Goal: Task Accomplishment & Management: Complete application form

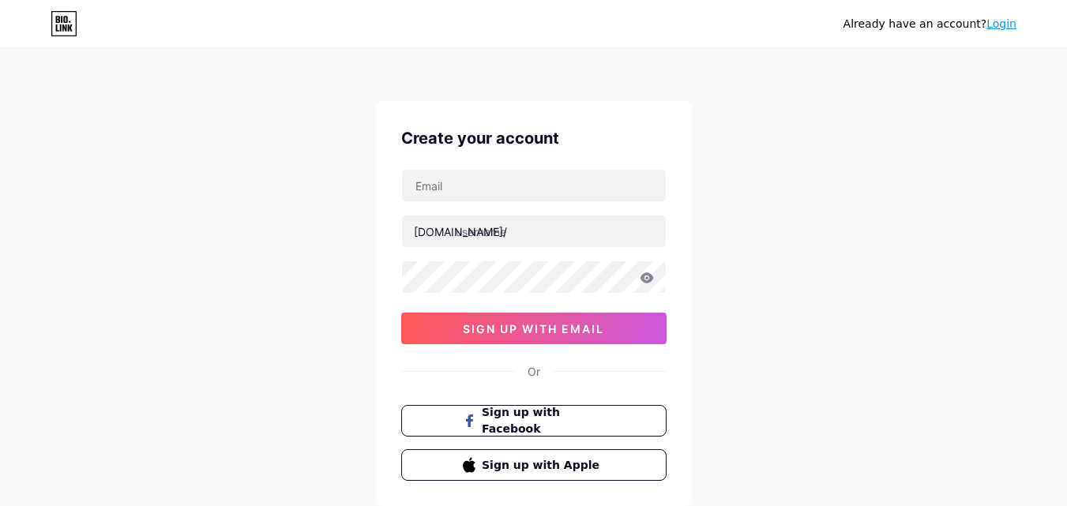
scroll to position [79, 0]
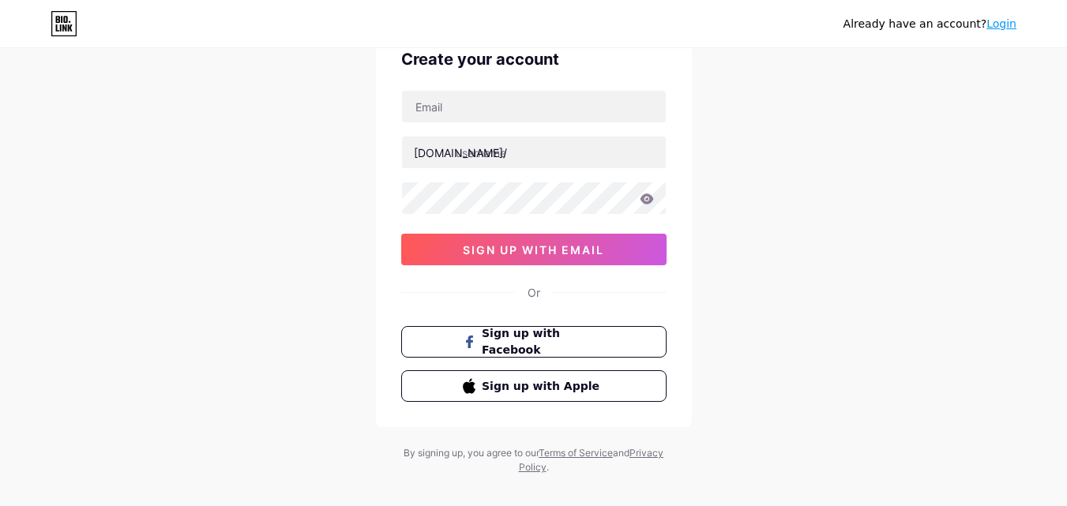
click at [448, 82] on div "Create your account [DOMAIN_NAME]/ sign up with email Or Sign up with Facebook …" at bounding box center [534, 224] width 316 height 405
click at [449, 89] on div "Create your account bio.link/ sign up with email Or Sign up with Facebook Sign …" at bounding box center [534, 224] width 316 height 405
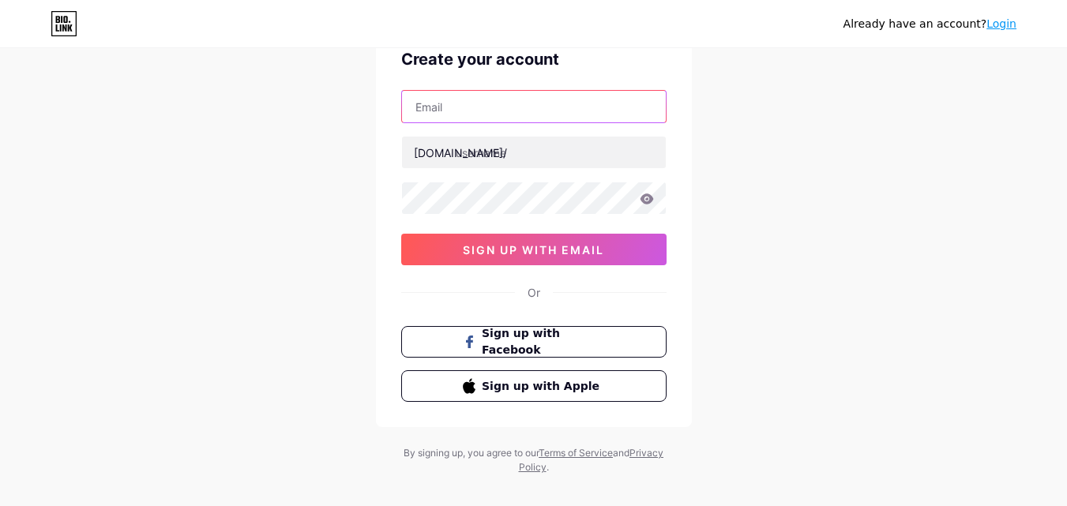
click at [456, 116] on input "text" at bounding box center [534, 107] width 264 height 32
paste input "[EMAIL_ADDRESS][DOMAIN_NAME]"
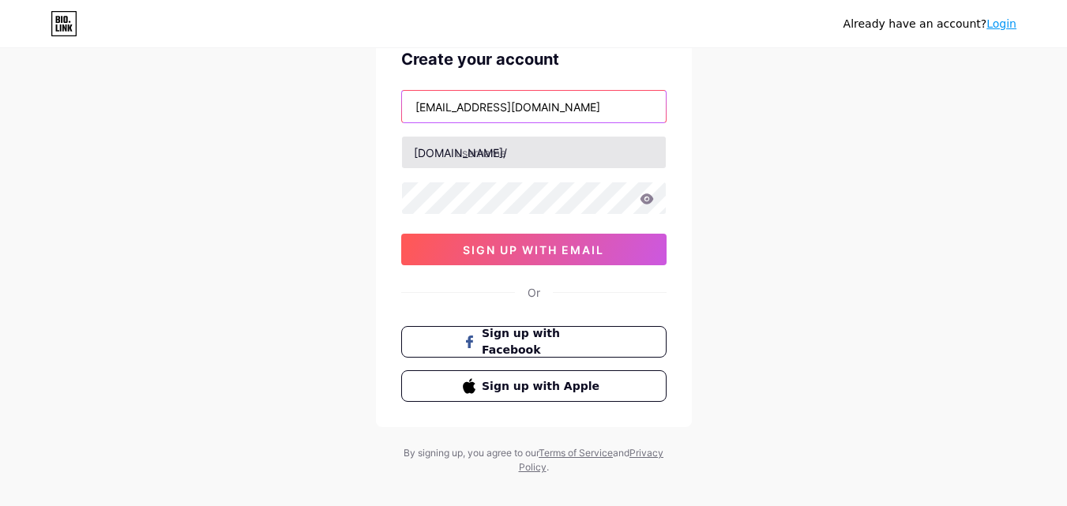
type input "[EMAIL_ADDRESS][DOMAIN_NAME]"
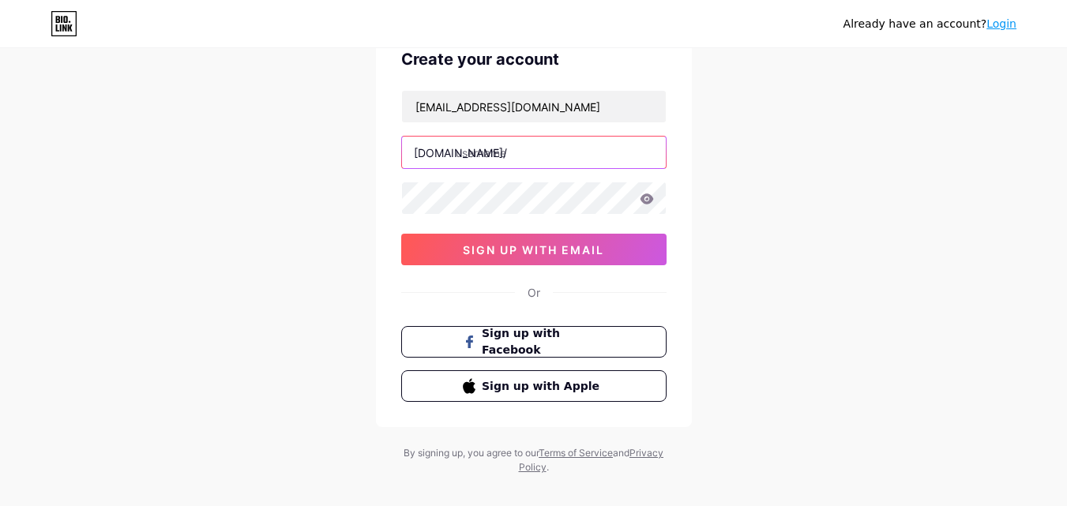
click at [489, 161] on input "text" at bounding box center [534, 153] width 264 height 32
paste input "detekteidetegere"
type input "detekteidetegere"
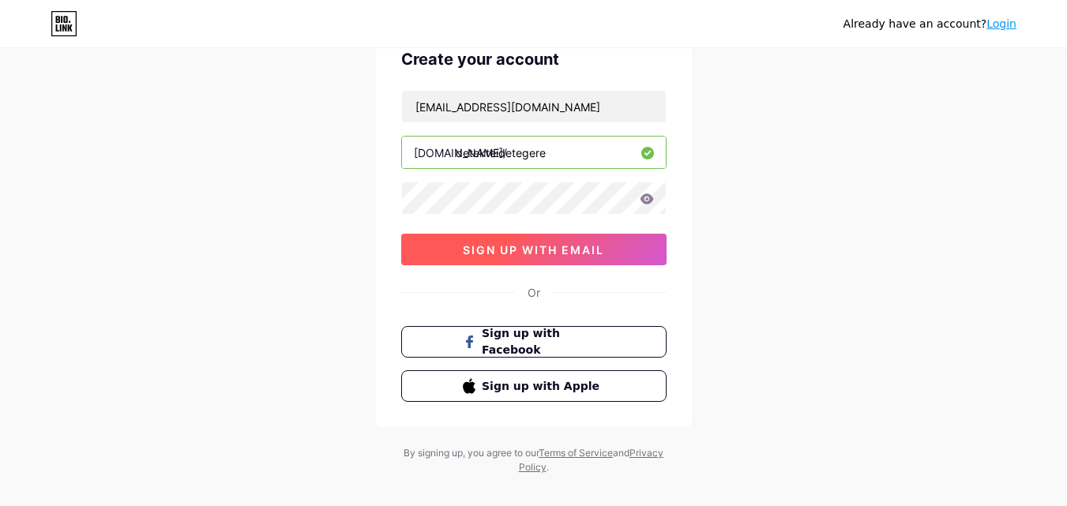
click at [573, 244] on span "sign up with email" at bounding box center [533, 249] width 141 height 13
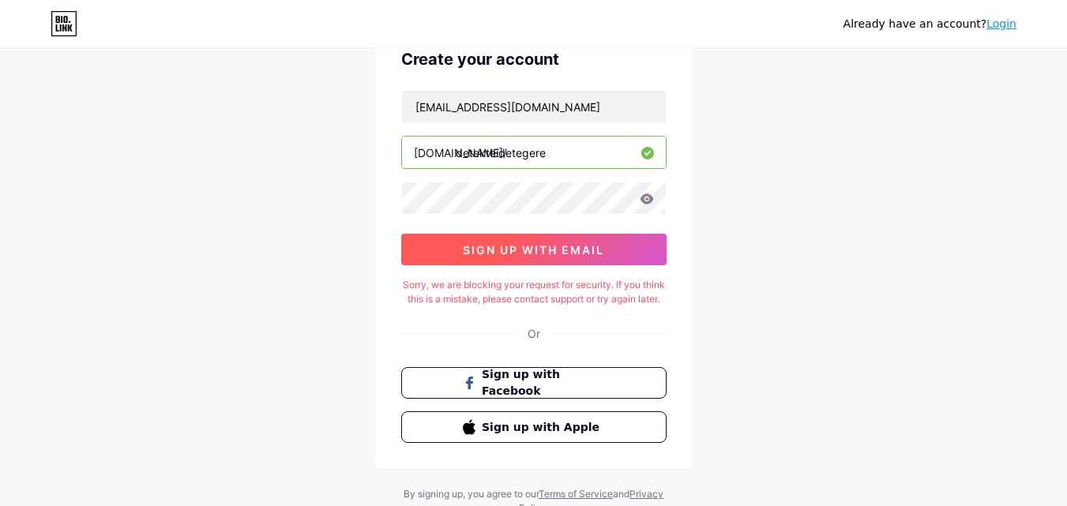
click at [531, 254] on span "sign up with email" at bounding box center [533, 249] width 141 height 13
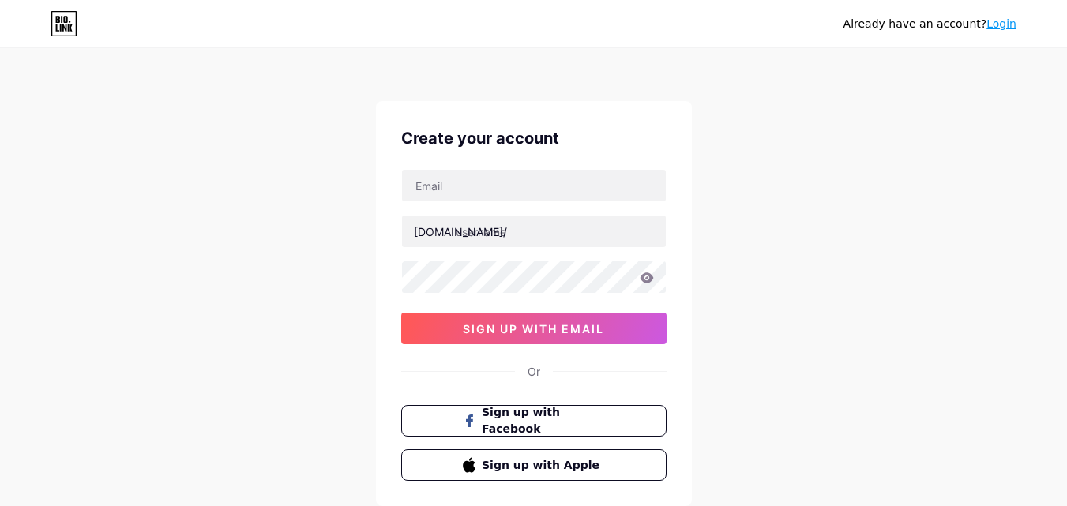
click at [998, 28] on link "Login" at bounding box center [1001, 23] width 30 height 13
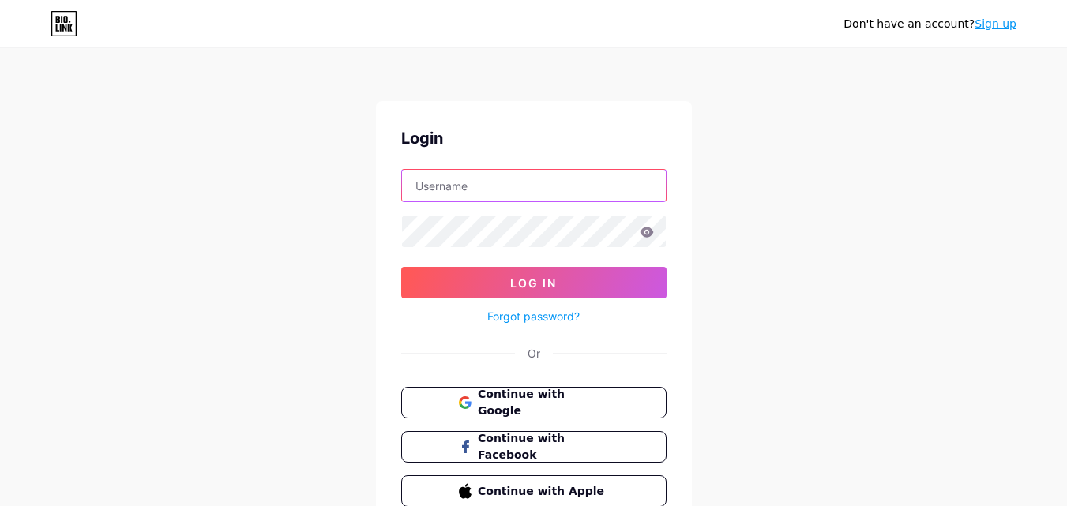
click at [477, 194] on input "text" at bounding box center [534, 186] width 264 height 32
paste input "[EMAIL_ADDRESS][DOMAIN_NAME]"
type input "[EMAIL_ADDRESS][DOMAIN_NAME]"
click at [539, 302] on div "Forgot password?" at bounding box center [533, 312] width 265 height 28
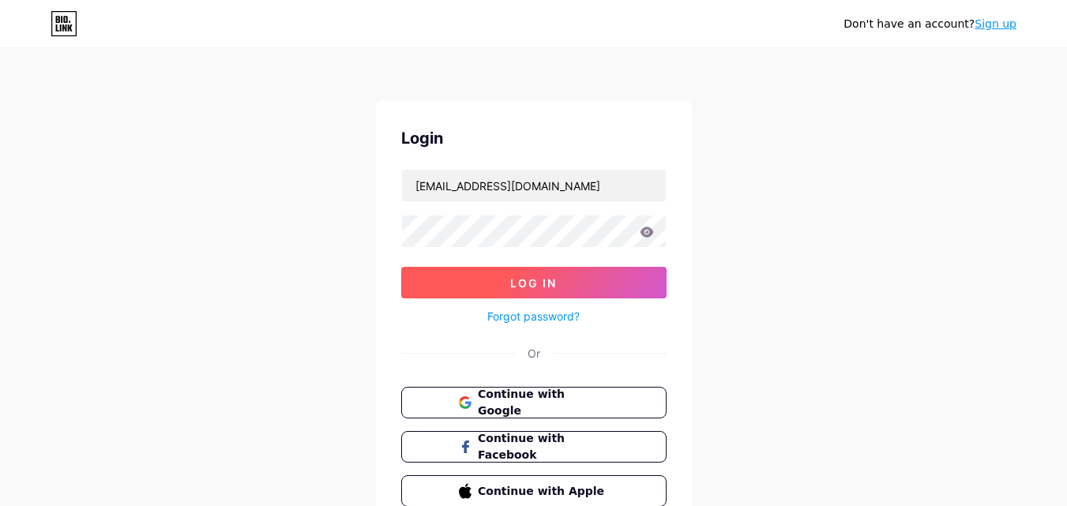
click at [547, 291] on button "Log In" at bounding box center [533, 283] width 265 height 32
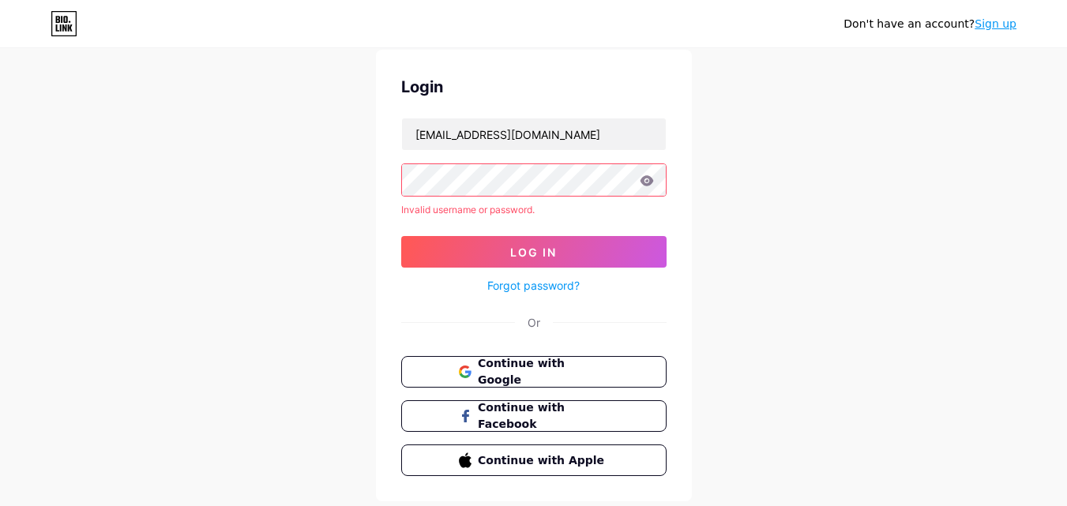
scroll to position [96, 0]
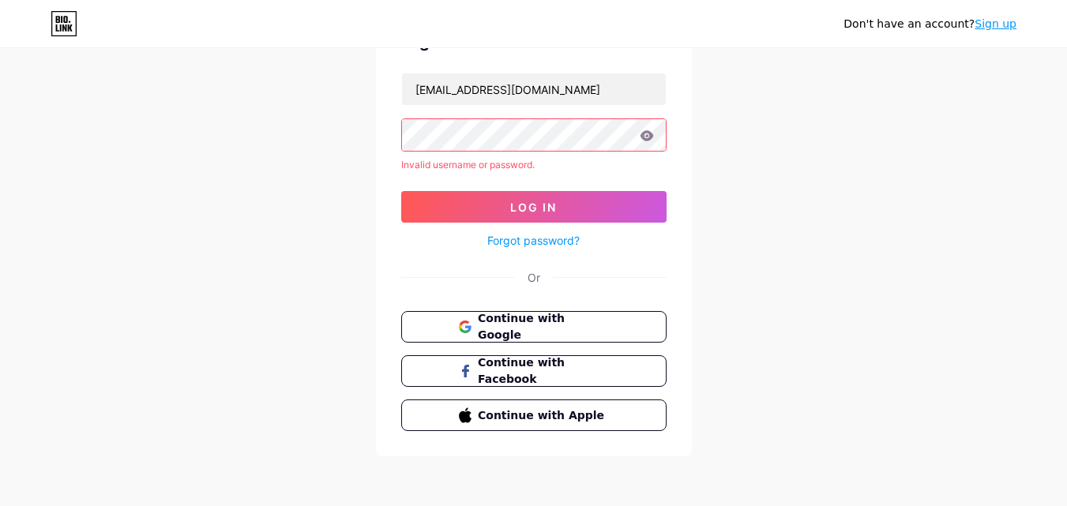
click at [1007, 22] on link "Sign up" at bounding box center [995, 23] width 42 height 13
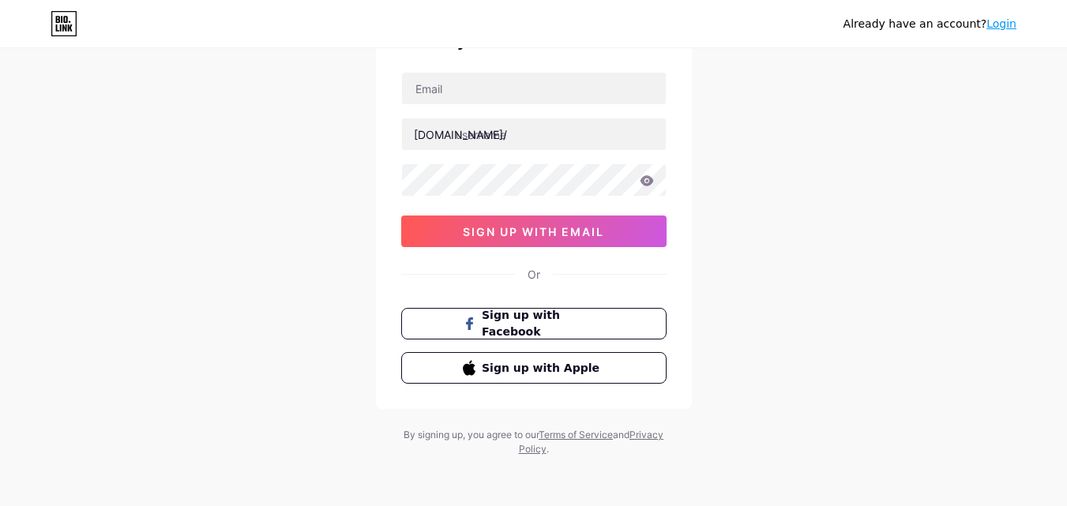
scroll to position [98, 0]
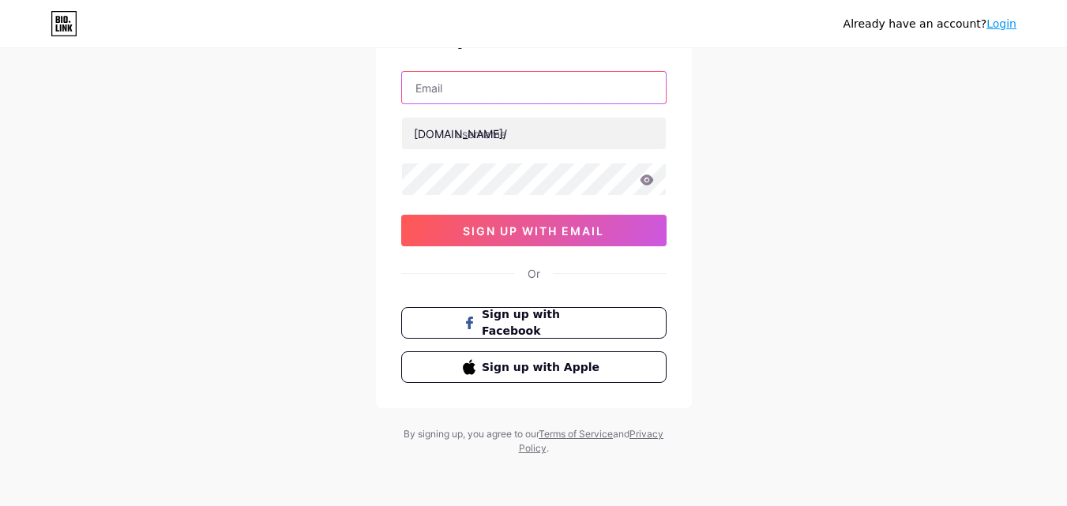
click at [512, 92] on input "text" at bounding box center [534, 88] width 264 height 32
paste input "Detec@iv!25"
type input "Detec@iv!25"
drag, startPoint x: 542, startPoint y: 93, endPoint x: 362, endPoint y: 84, distance: 179.4
click at [362, 84] on div "Already have an account? Login Create your account Detec@iv!25 [DOMAIN_NAME]/ s…" at bounding box center [533, 204] width 1067 height 604
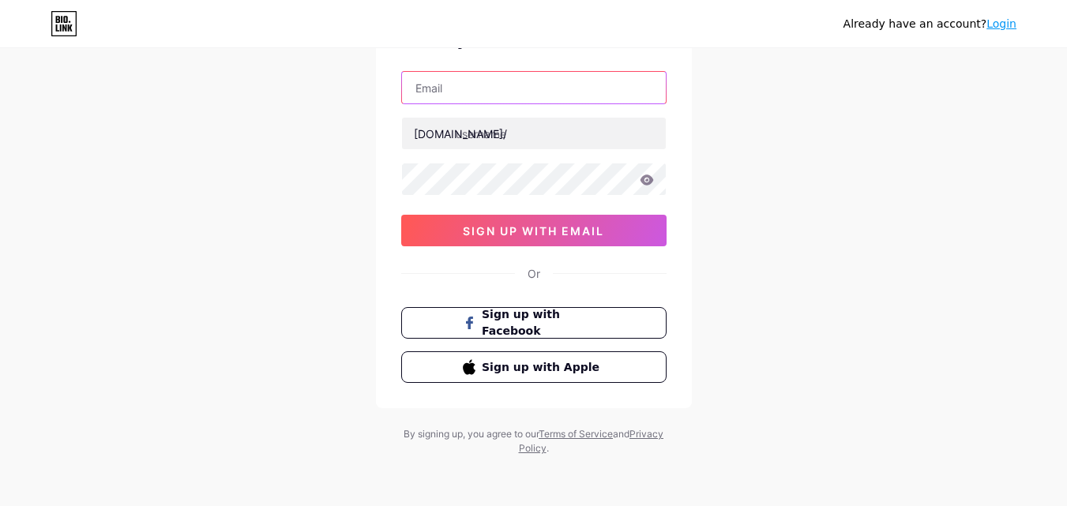
click at [501, 89] on input "text" at bounding box center [534, 88] width 264 height 32
paste input "[EMAIL_ADDRESS][DOMAIN_NAME]"
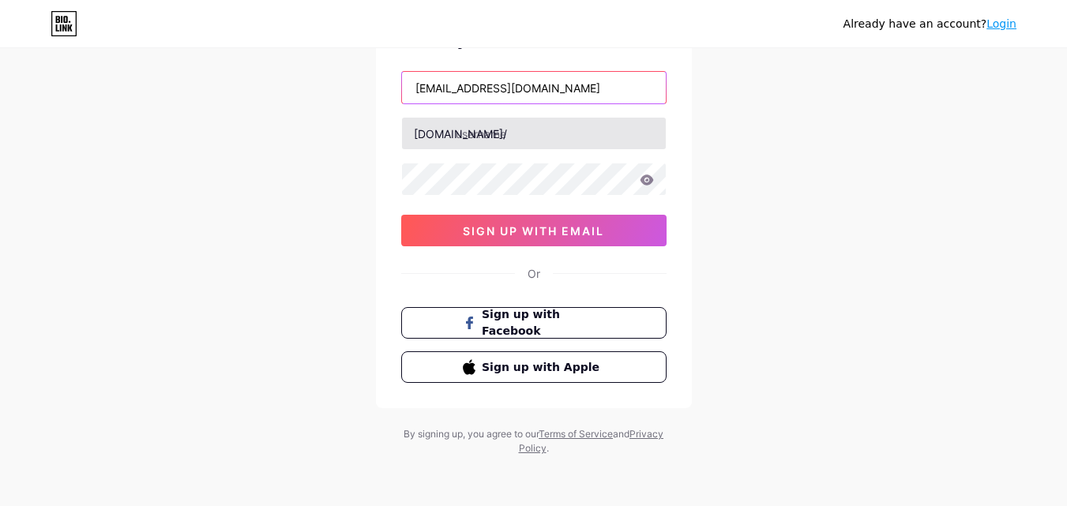
type input "[EMAIL_ADDRESS][DOMAIN_NAME]"
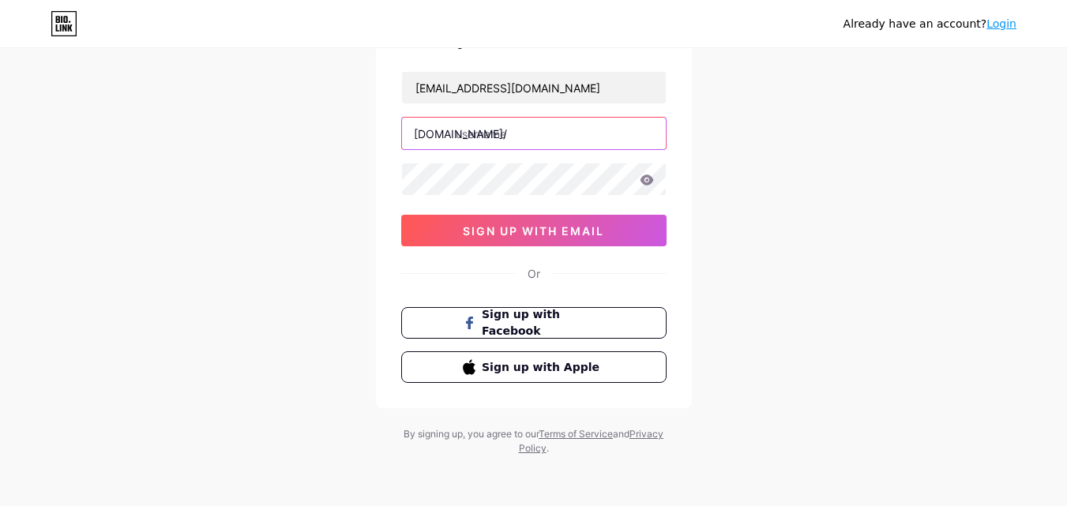
click at [493, 122] on input "text" at bounding box center [534, 134] width 264 height 32
paste input "detekteidetegere"
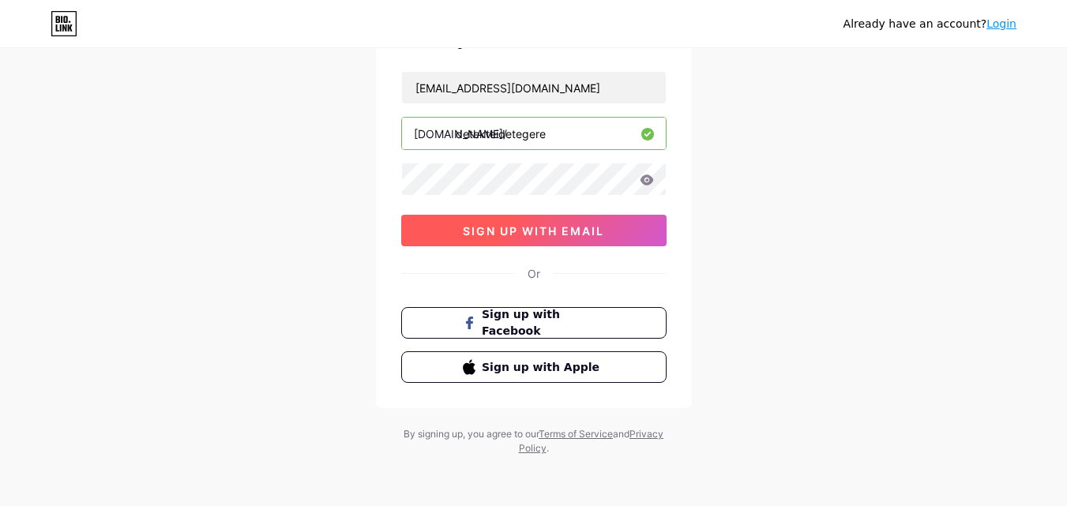
type input "detekteidetegere"
click at [588, 239] on button "sign up with email" at bounding box center [533, 231] width 265 height 32
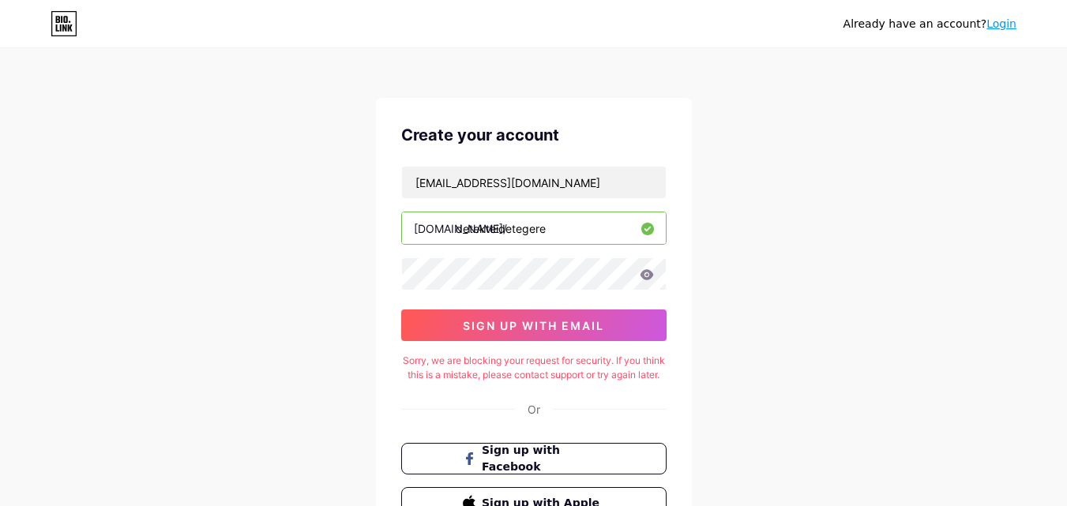
scroll to position [0, 0]
